Goal: Task Accomplishment & Management: Manage account settings

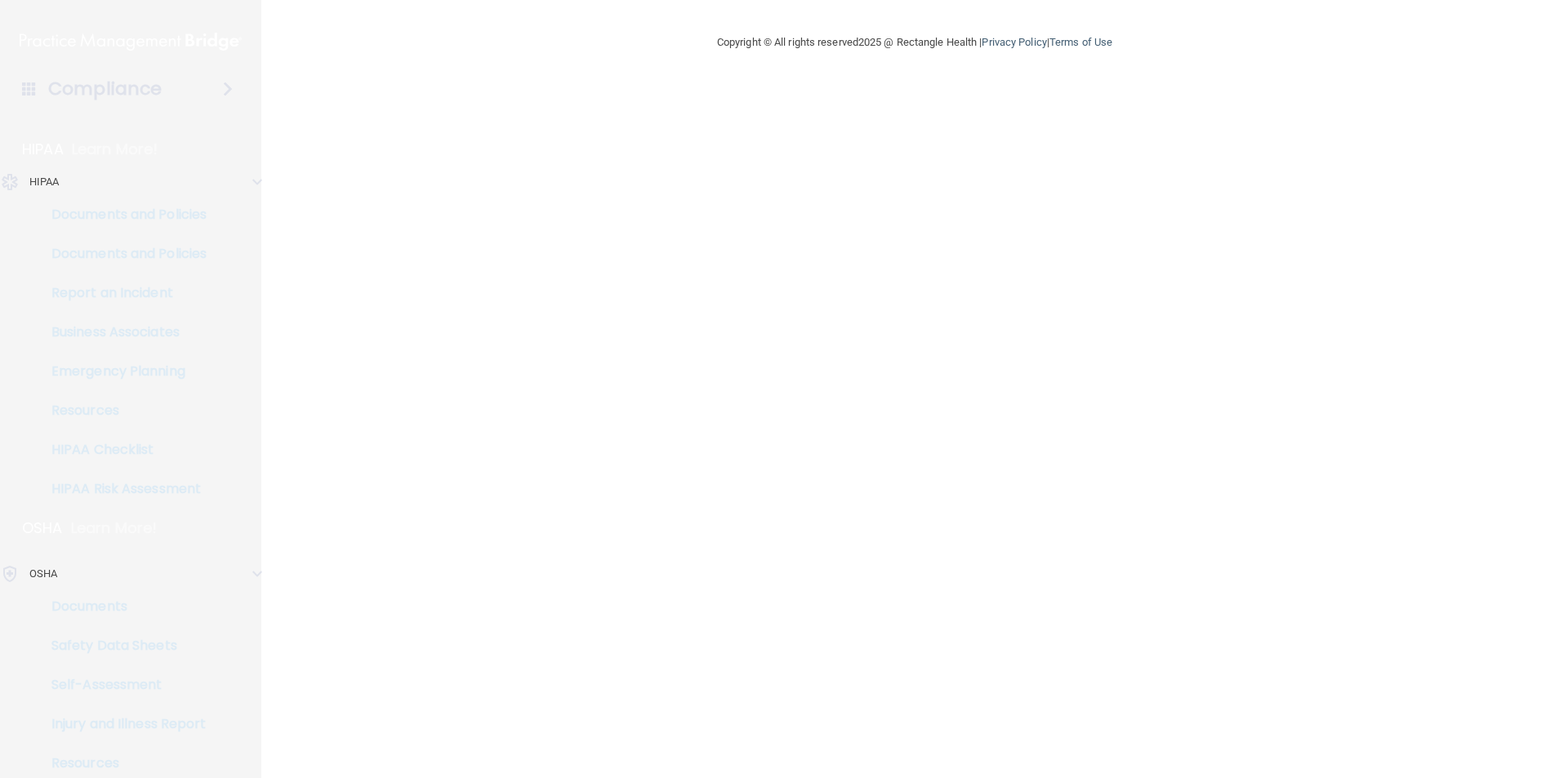
click at [32, 184] on p "HIPAA" at bounding box center [45, 182] width 31 height 19
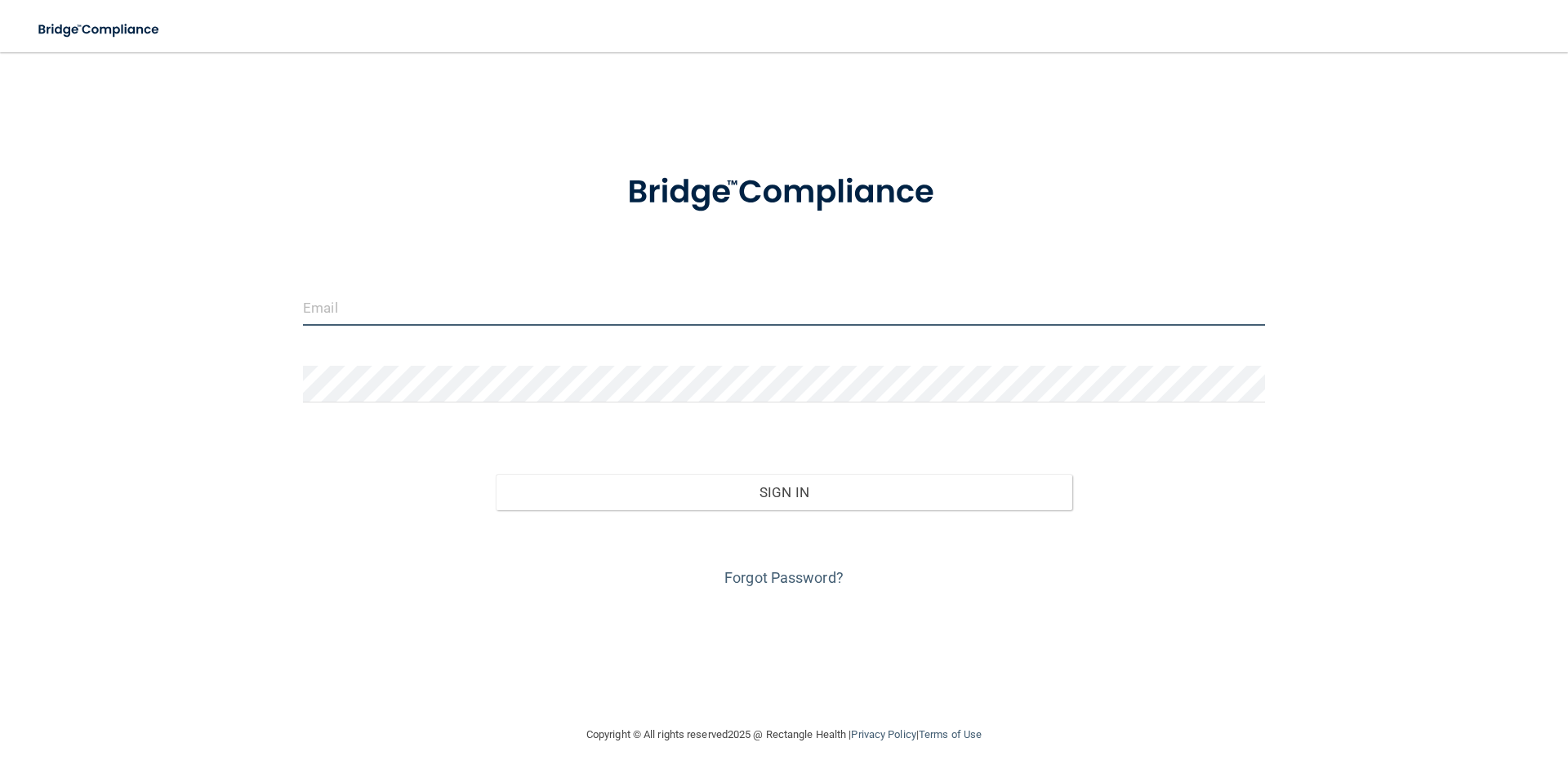
click at [430, 316] on input "email" at bounding box center [783, 307] width 962 height 37
type input "[EMAIL_ADDRESS][DOMAIN_NAME]"
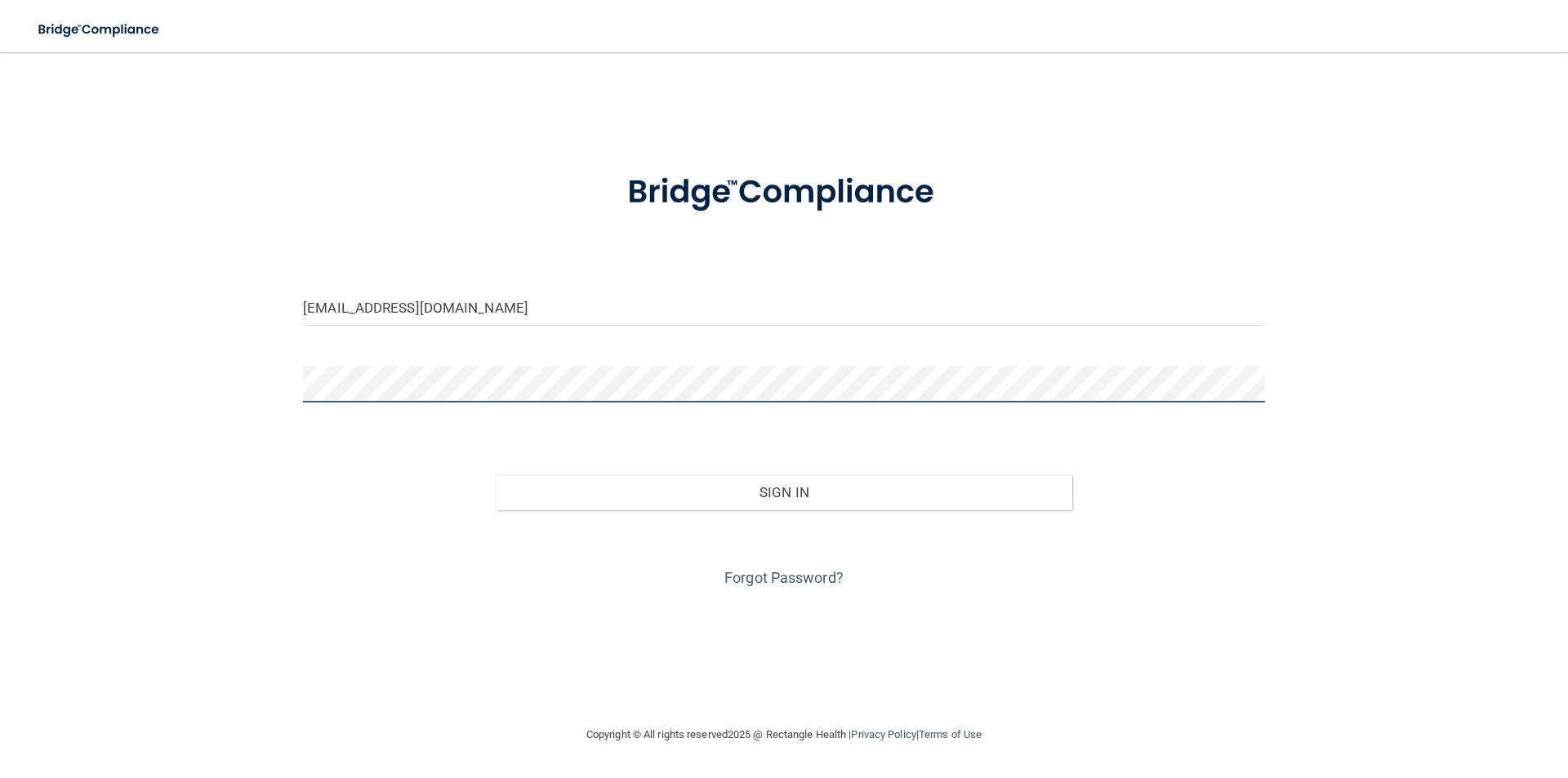
click at [495, 474] on button "Sign In" at bounding box center [784, 492] width 578 height 36
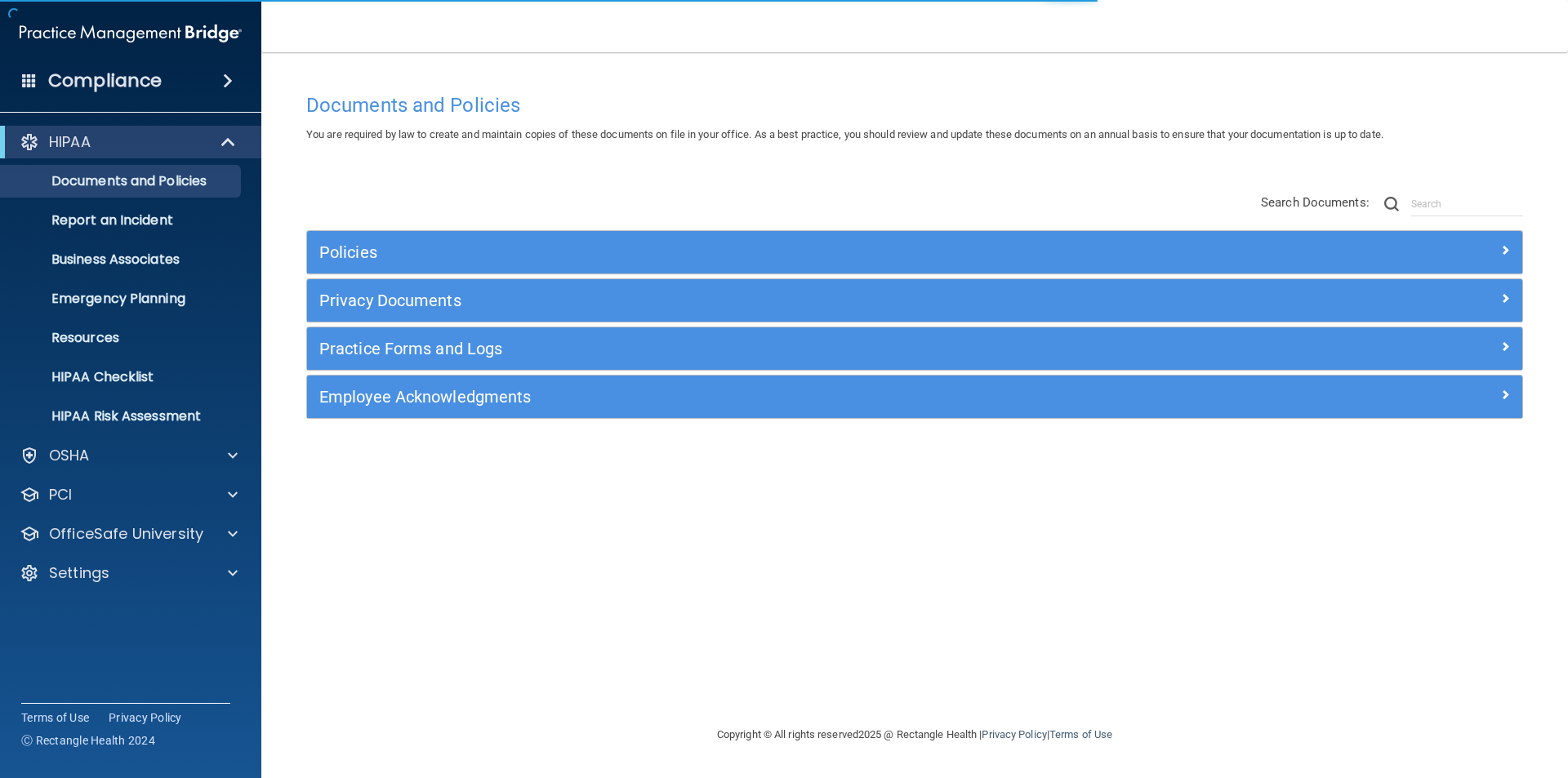
click at [97, 551] on div "HIPAA Documents and Policies Report an Incident Business Associates Emergency P…" at bounding box center [131, 361] width 262 height 483
click at [98, 570] on p "Settings" at bounding box center [79, 573] width 60 height 19
click at [102, 651] on p "My Users" at bounding box center [122, 651] width 223 height 17
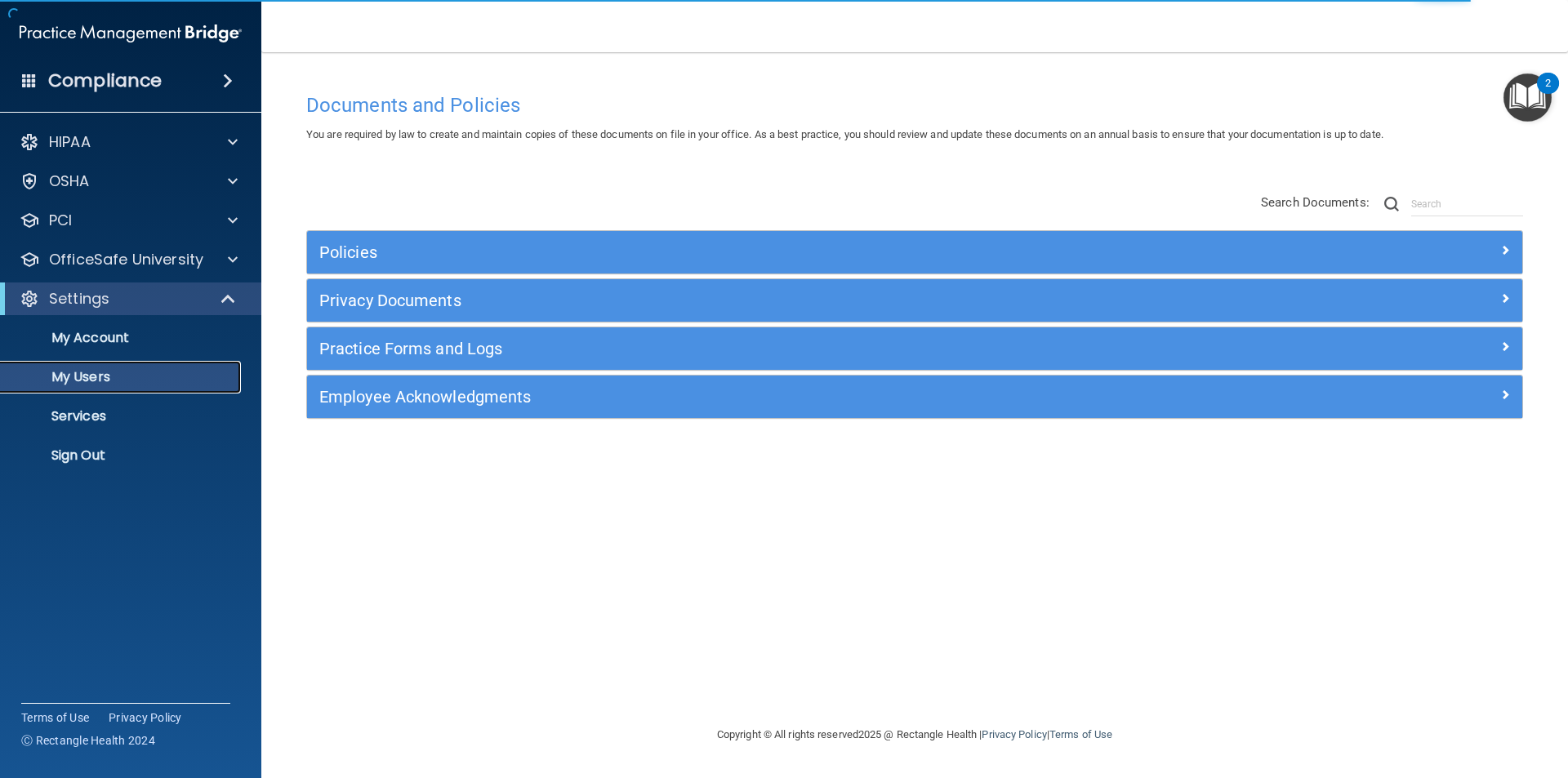
select select "20"
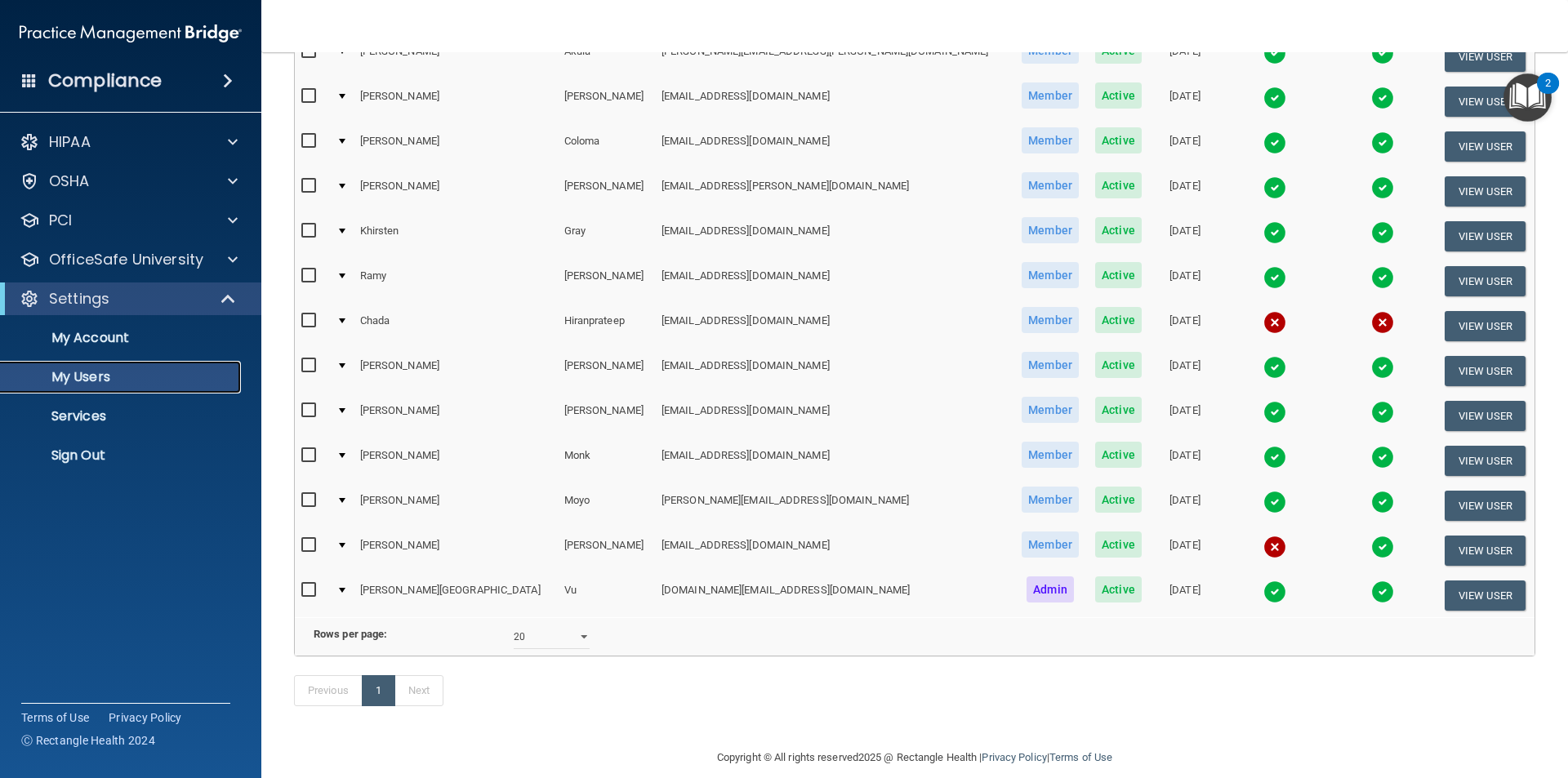
scroll to position [304, 0]
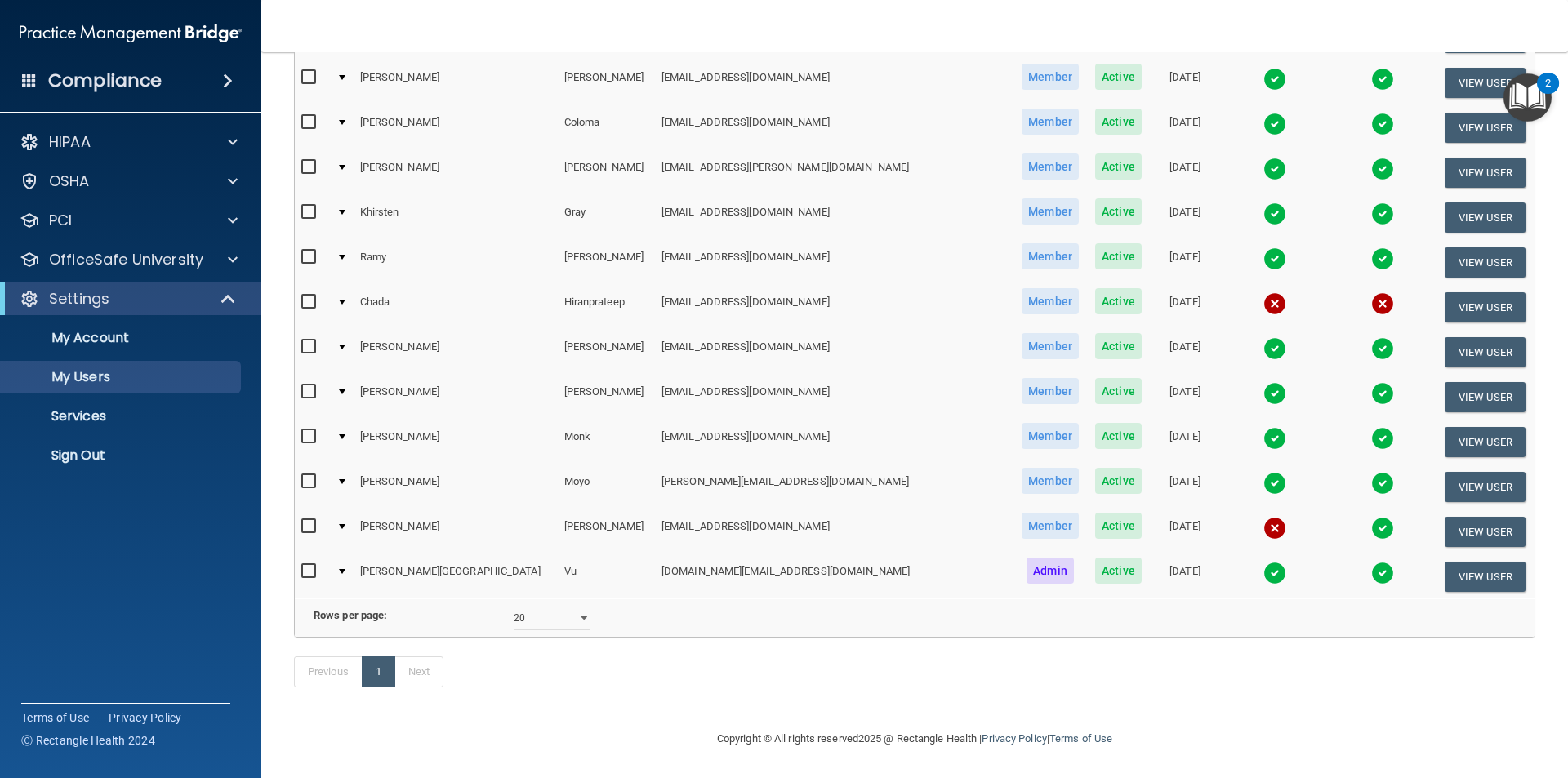
click at [1264, 517] on img at bounding box center [1275, 529] width 23 height 23
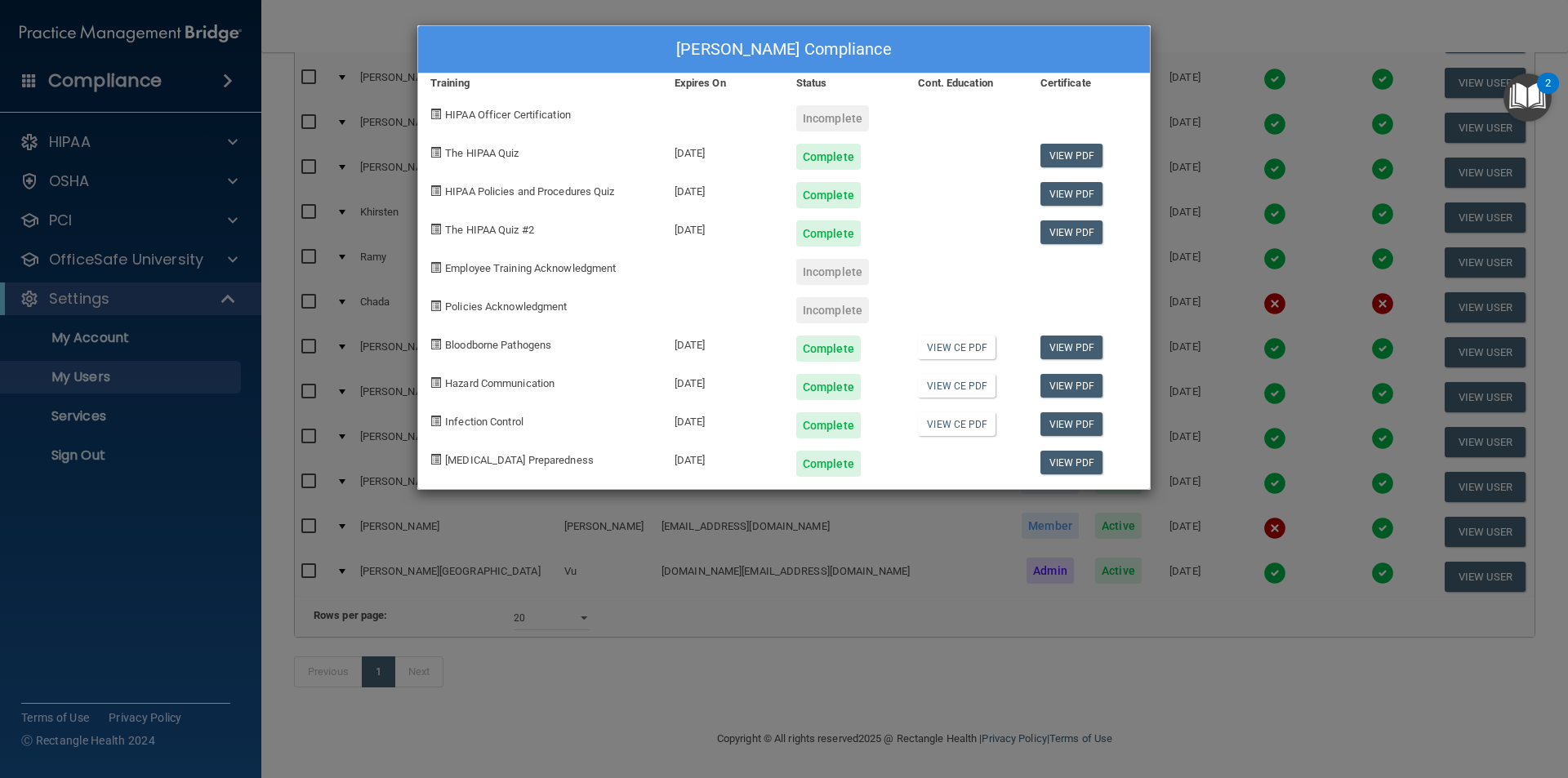
click at [235, 137] on div "Tiffany Streeter's Compliance Training Expires On Status Cont. Education Certif…" at bounding box center [784, 389] width 1568 height 778
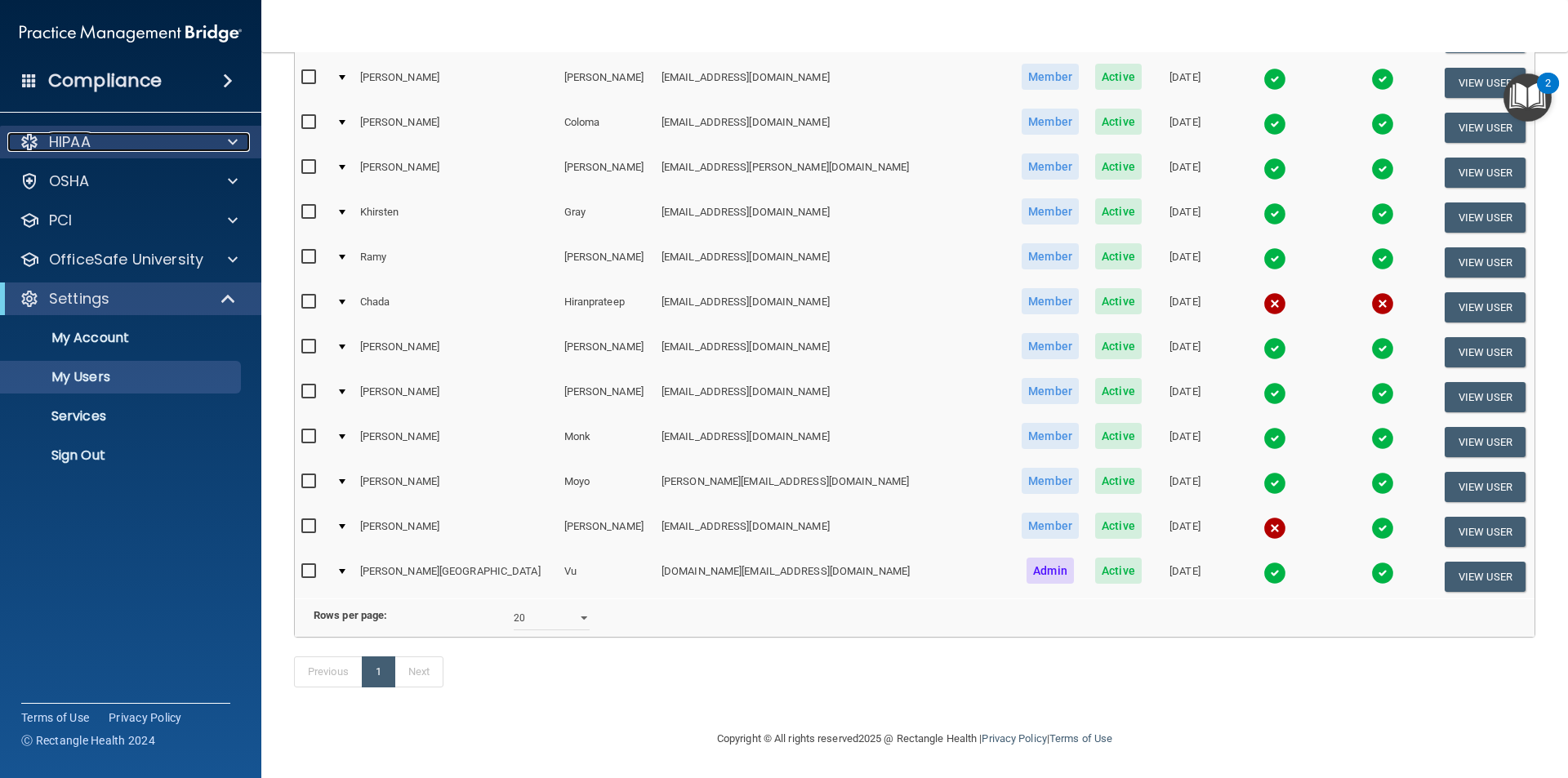
click at [243, 142] on div at bounding box center [230, 142] width 41 height 19
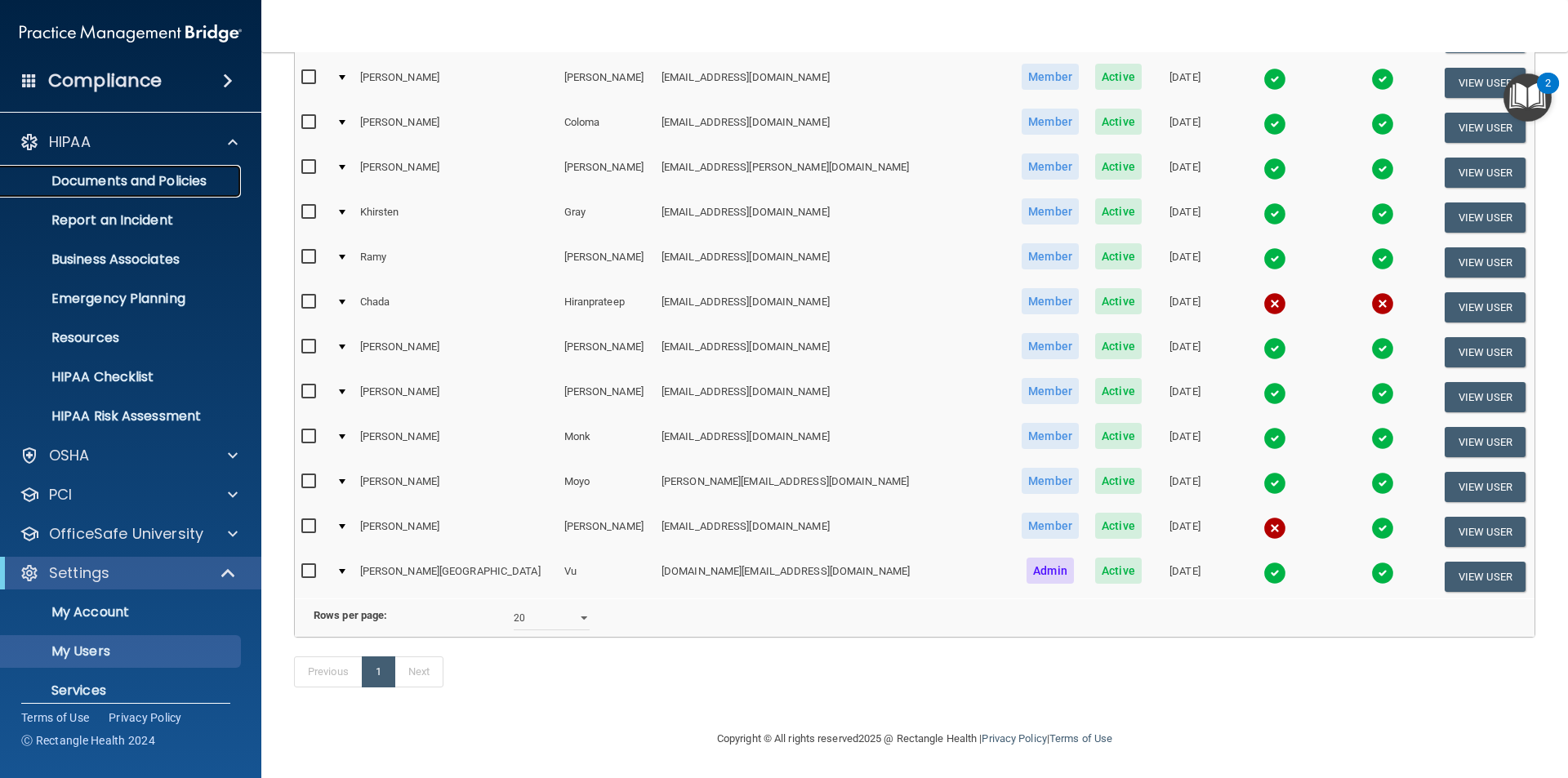
click at [177, 178] on p "Documents and Policies" at bounding box center [122, 181] width 223 height 17
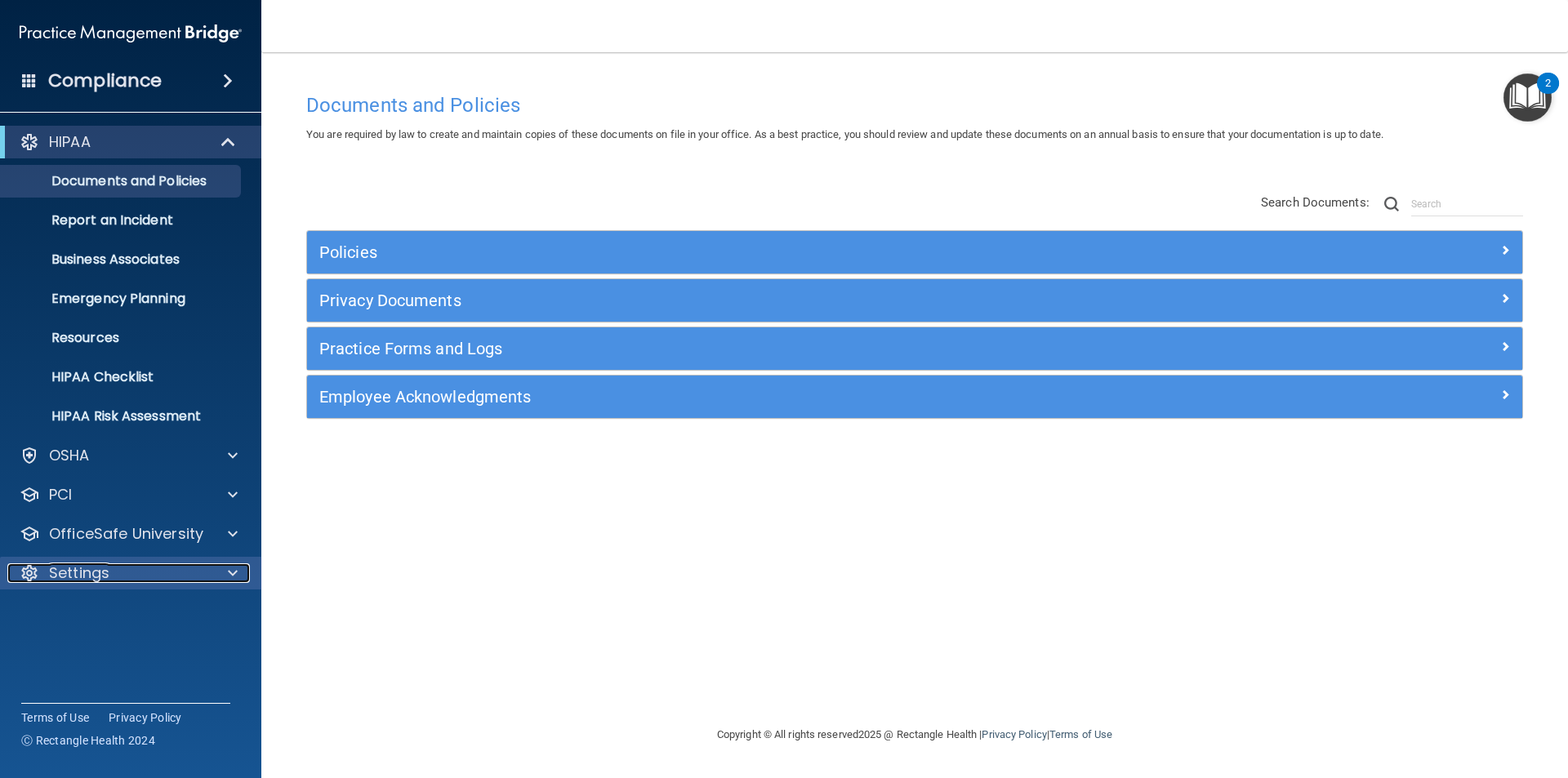
click at [124, 569] on div "Settings" at bounding box center [108, 573] width 202 height 19
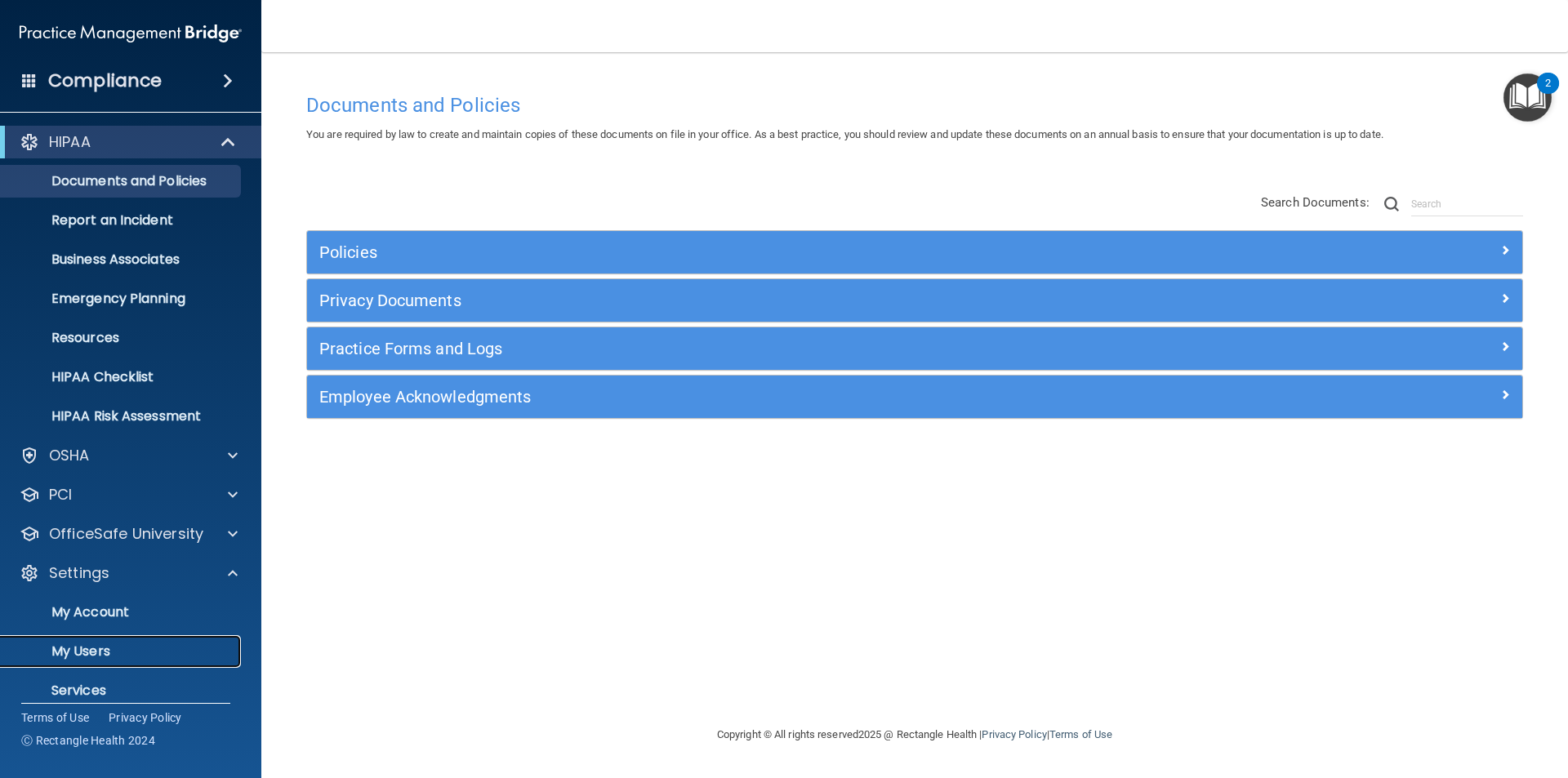
click at [115, 648] on p "My Users" at bounding box center [122, 651] width 223 height 17
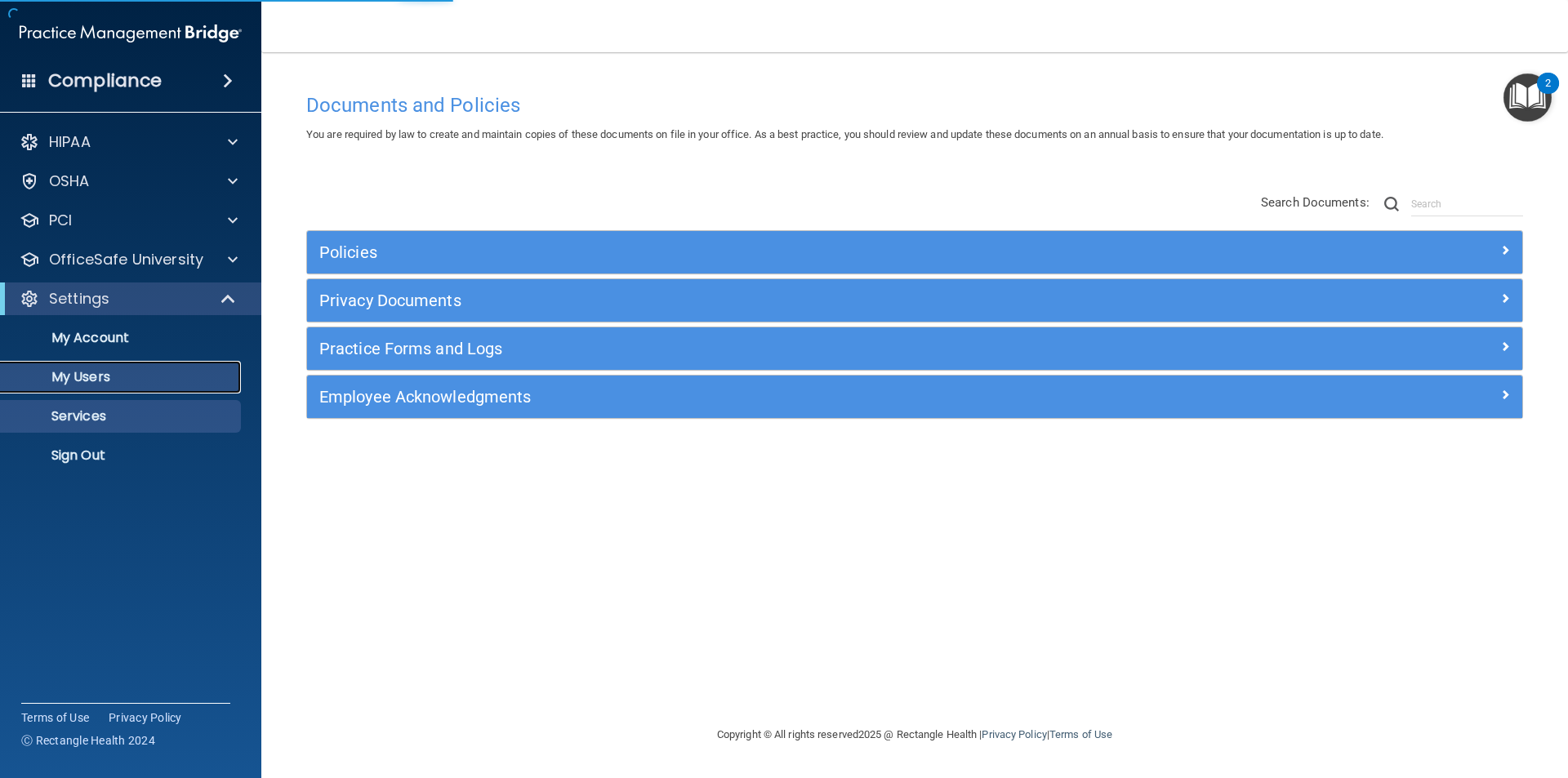
select select "20"
